Goal: Information Seeking & Learning: Learn about a topic

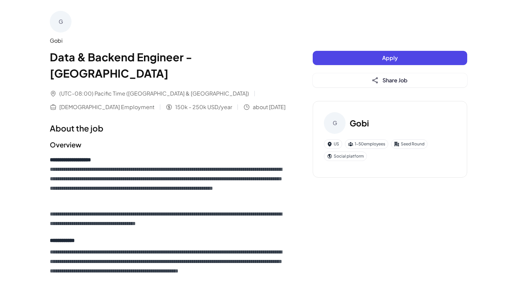
click at [57, 29] on div "G" at bounding box center [61, 22] width 22 height 22
click at [55, 45] on div "Gobi Data & Backend Engineer - San Francisco" at bounding box center [168, 59] width 236 height 45
click at [57, 40] on div "Gobi" at bounding box center [168, 41] width 236 height 8
click at [253, 103] on span "about [DATE]" at bounding box center [269, 107] width 33 height 8
click at [141, 90] on div "(UTC-08:00) Pacific Time (US & Canada) Full-time Employment 150k - 250k USD/yea…" at bounding box center [168, 101] width 236 height 22
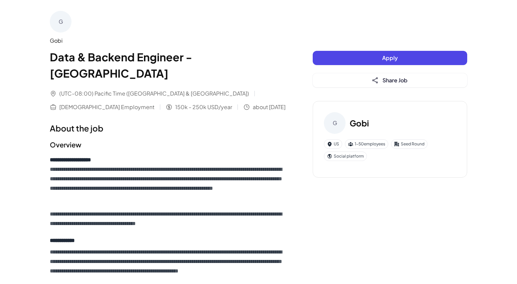
click at [142, 90] on span "(UTC-08:00) Pacific Time ([GEOGRAPHIC_DATA] & [GEOGRAPHIC_DATA])" at bounding box center [154, 94] width 190 height 8
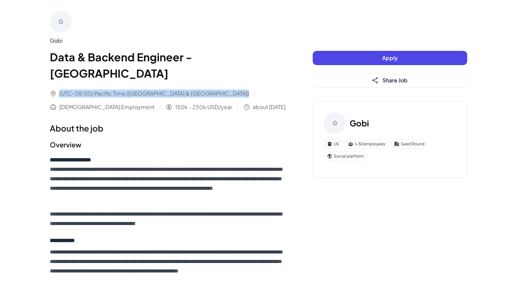
click at [142, 90] on span "(UTC-08:00) Pacific Time ([GEOGRAPHIC_DATA] & [GEOGRAPHIC_DATA])" at bounding box center [154, 94] width 190 height 8
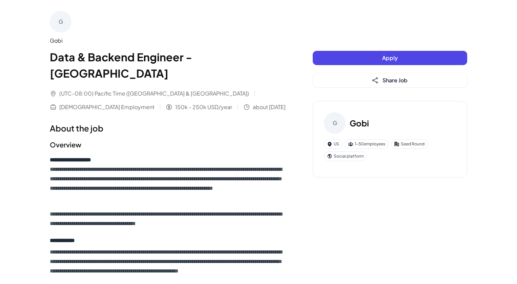
click at [192, 72] on div "G Gobi Data & Backend Engineer - San Francisco (UTC-08:00) Pacific Time (US & C…" at bounding box center [168, 61] width 236 height 100
click at [155, 103] on span "[DEMOGRAPHIC_DATA] Employment" at bounding box center [106, 107] width 95 height 8
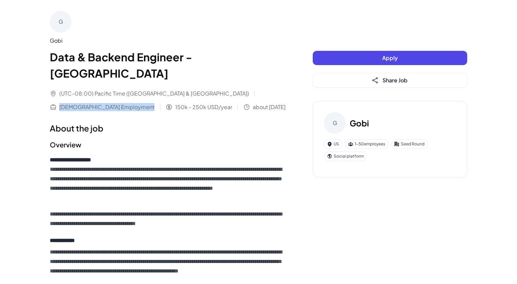
click at [155, 103] on span "[DEMOGRAPHIC_DATA] Employment" at bounding box center [106, 107] width 95 height 8
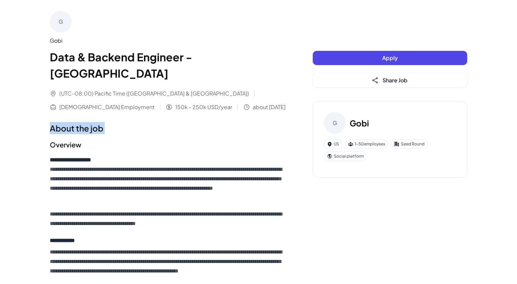
click at [59, 24] on div "G" at bounding box center [61, 22] width 22 height 22
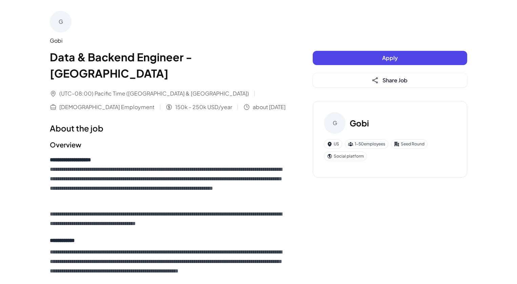
click at [338, 118] on div "G" at bounding box center [335, 123] width 22 height 22
click at [359, 122] on h3 "Gobi" at bounding box center [359, 123] width 19 height 12
click at [367, 145] on div "1-50 employees" at bounding box center [366, 143] width 43 height 9
click at [349, 143] on icon at bounding box center [351, 144] width 5 height 4
click at [352, 156] on div "Social platform" at bounding box center [345, 156] width 43 height 9
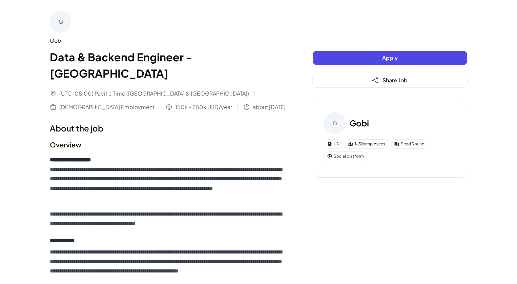
click at [260, 41] on div "Gobi" at bounding box center [168, 41] width 236 height 8
drag, startPoint x: 353, startPoint y: 123, endPoint x: 380, endPoint y: 124, distance: 26.8
click at [379, 124] on div "G Gobi" at bounding box center [390, 123] width 132 height 22
click at [387, 123] on div "G Gobi" at bounding box center [390, 123] width 132 height 22
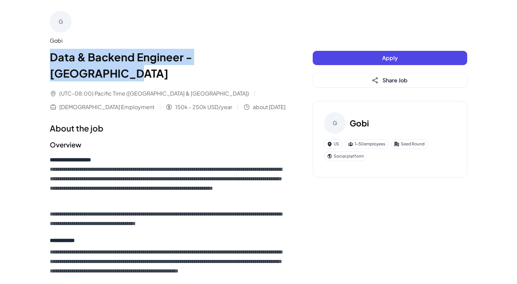
drag, startPoint x: 48, startPoint y: 56, endPoint x: 277, endPoint y: 60, distance: 228.9
copy h1 "Data & Backend Engineer - [GEOGRAPHIC_DATA]"
